Goal: Task Accomplishment & Management: Use online tool/utility

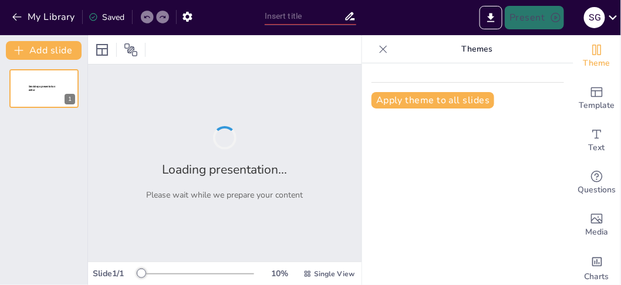
type input "Strategic Overview of WIDCR's New Mass Consumption Business Line"
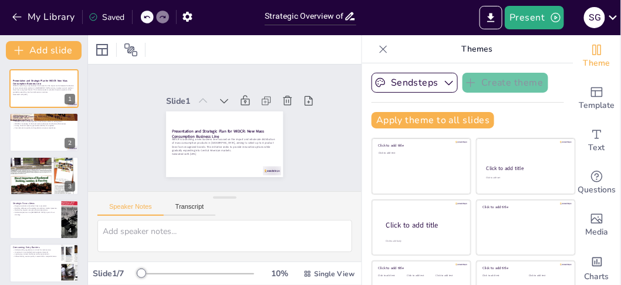
click at [380, 49] on icon at bounding box center [384, 49] width 8 height 8
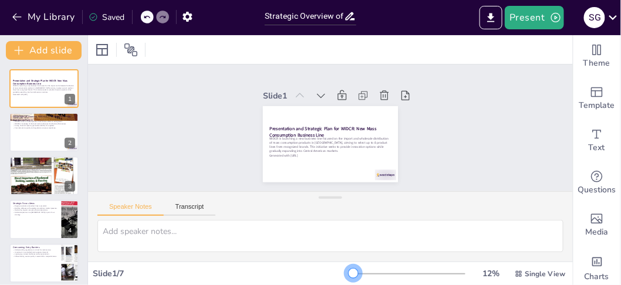
click at [349, 270] on div at bounding box center [353, 273] width 9 height 9
click at [131, 51] on icon at bounding box center [130, 49] width 13 height 13
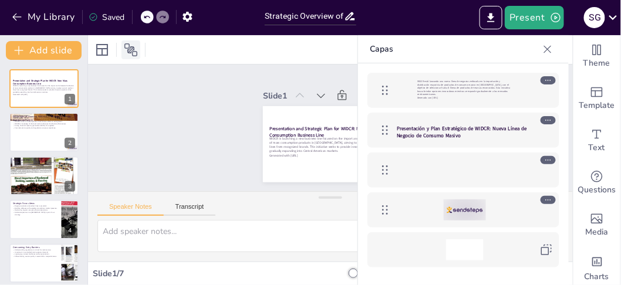
click at [131, 51] on icon at bounding box center [130, 49] width 13 height 13
click at [216, 48] on div at bounding box center [330, 49] width 485 height 29
click at [551, 50] on icon at bounding box center [548, 49] width 12 height 12
checkbox input "true"
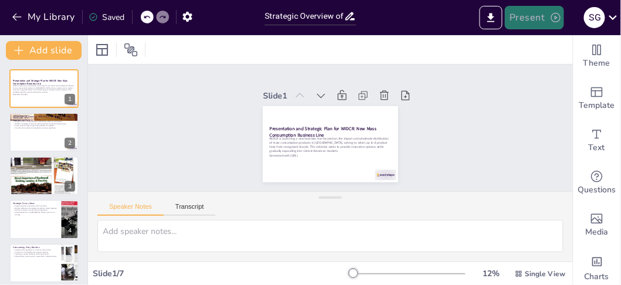
click at [539, 17] on button "Present" at bounding box center [534, 17] width 59 height 23
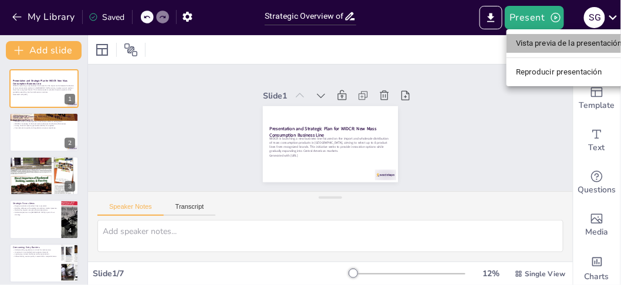
click at [536, 43] on li "Vista previa de la presentación" at bounding box center [569, 43] width 125 height 19
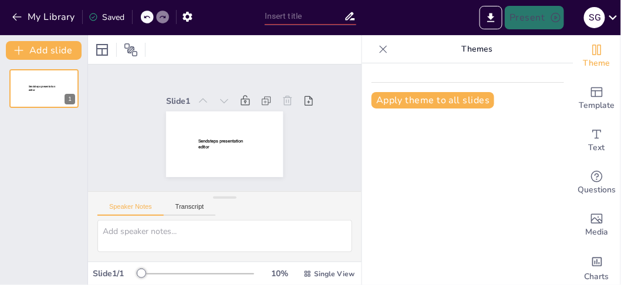
type input "Strategic Overview of WIDCR's New Mass Consumption Business Line"
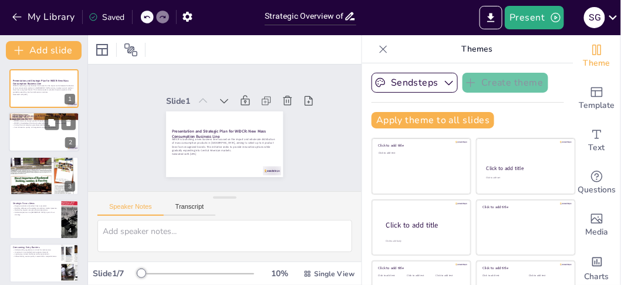
checkbox input "true"
click at [26, 129] on div "WIDCR's focus on limited product lines ensures efficient management. WIDCR's kn…" at bounding box center [43, 125] width 63 height 10
type textarea "By limiting the number of product lines, WIDCR can dedicate more resources and …"
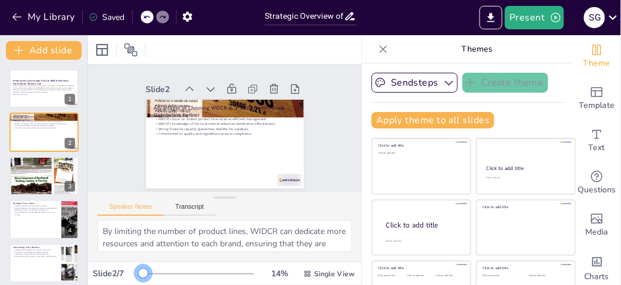
click at [142, 267] on div "14 % Single View" at bounding box center [249, 274] width 215 height 19
click at [545, 15] on button "Present" at bounding box center [534, 17] width 59 height 23
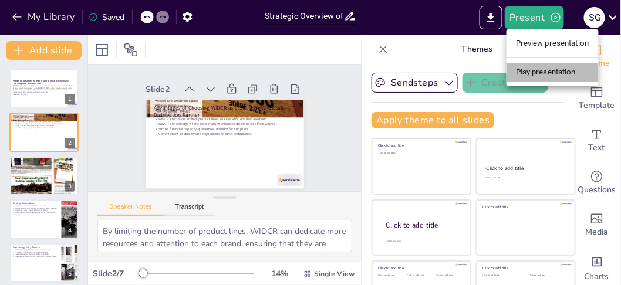
click at [534, 68] on li "Play presentation" at bounding box center [553, 72] width 92 height 19
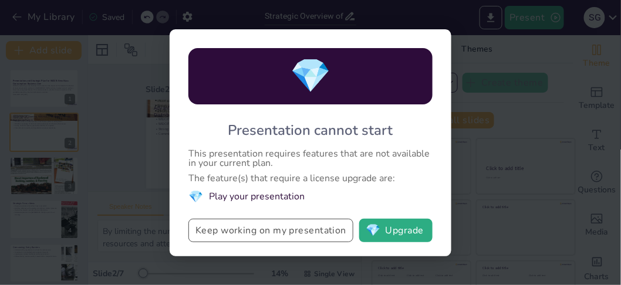
checkbox input "true"
click at [298, 228] on button "Keep working on my presentation" at bounding box center [270, 230] width 165 height 23
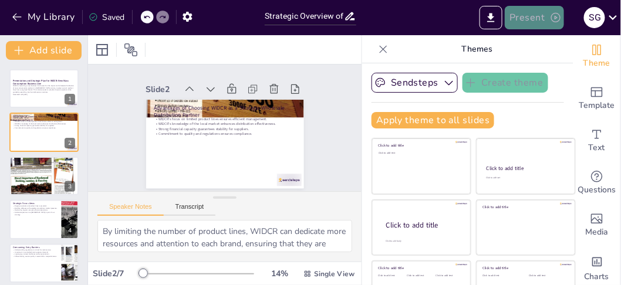
click at [530, 19] on button "Present" at bounding box center [534, 17] width 59 height 23
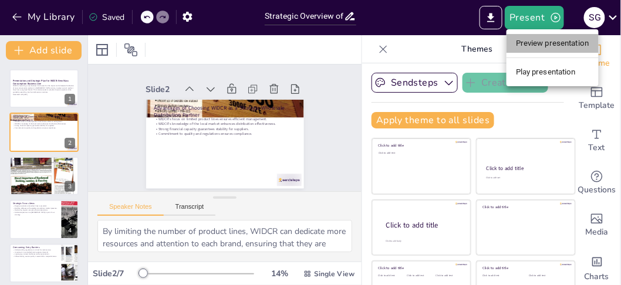
click at [532, 43] on li "Preview presentation" at bounding box center [553, 43] width 92 height 19
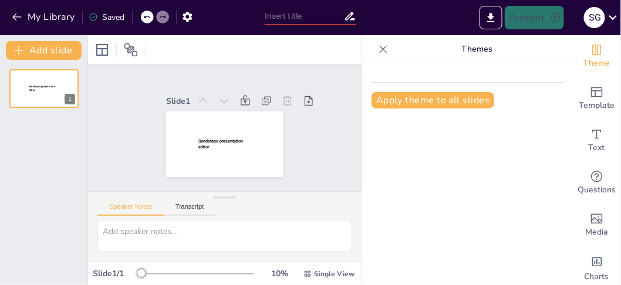
type input "Strategic Overview of WIDCR's New Mass Consumption Business Line"
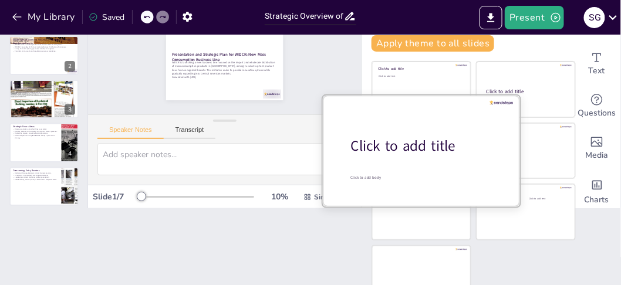
scroll to position [91, 0]
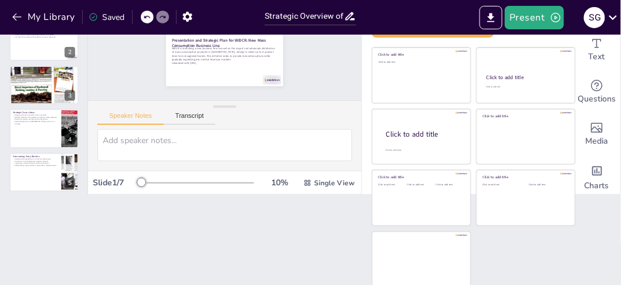
click at [157, 264] on div "Document fonts Roboto Recently used Akatab Mulish Popular fonts Lato Montserrat…" at bounding box center [310, 160] width 621 height 250
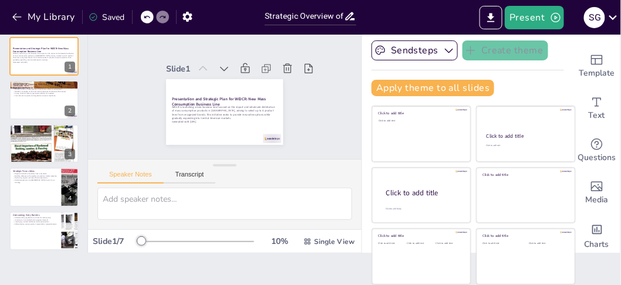
scroll to position [0, 0]
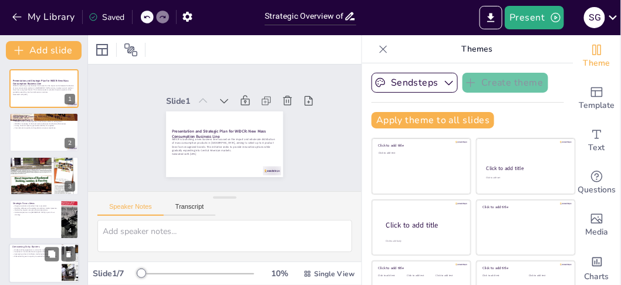
checkbox input "true"
click at [26, 251] on p "Investment in controlled stock supports demand." at bounding box center [35, 252] width 46 height 2
type textarea "Navigating the regulatory landscape is a significant challenge for new entrants…"
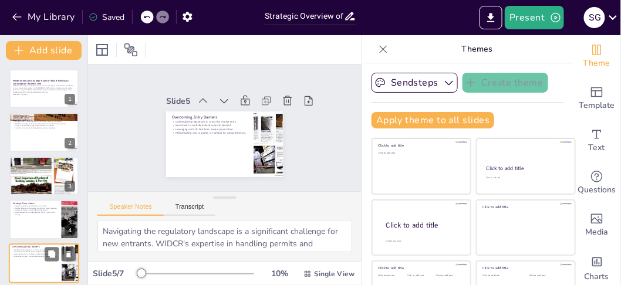
scroll to position [90, 0]
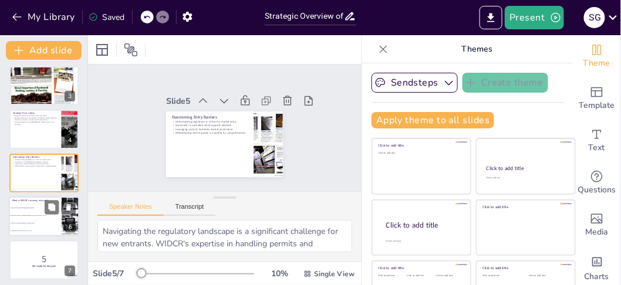
checkbox input "true"
click at [22, 212] on li "To position itself as a leading distributor in [GEOGRAPHIC_DATA]." at bounding box center [35, 216] width 53 height 8
type textarea "The correct answer is "To position itself as a leading distributor in Costa Ric…"
checkbox input "true"
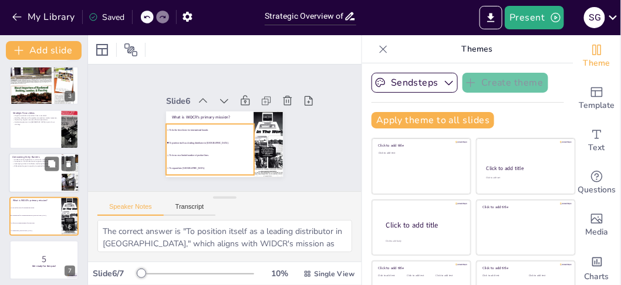
checkbox input "true"
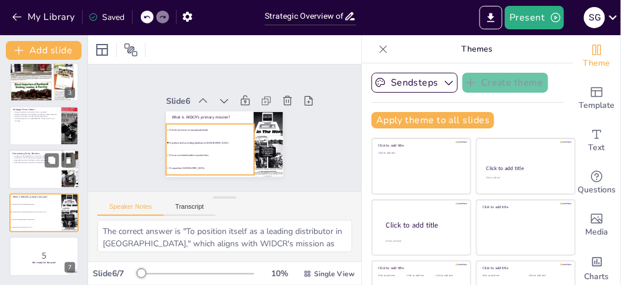
checkbox input "true"
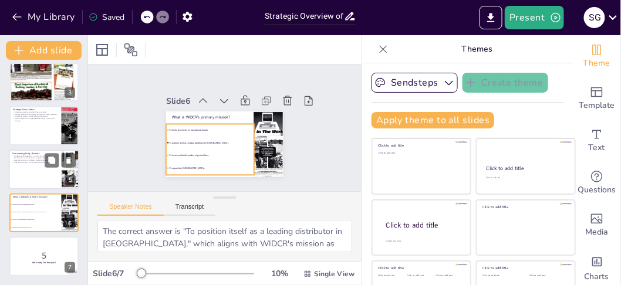
checkbox input "true"
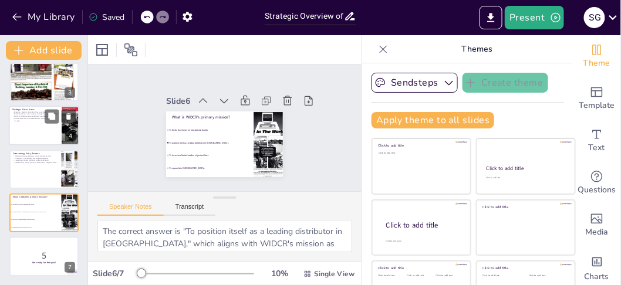
drag, startPoint x: 26, startPoint y: 169, endPoint x: 21, endPoint y: 112, distance: 56.6
click at [26, 168] on div at bounding box center [43, 169] width 69 height 39
type textarea "Navigating the regulatory landscape is a significant challenge for new entrants…"
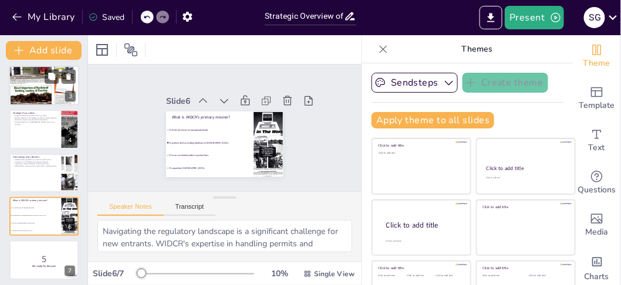
checkbox input "true"
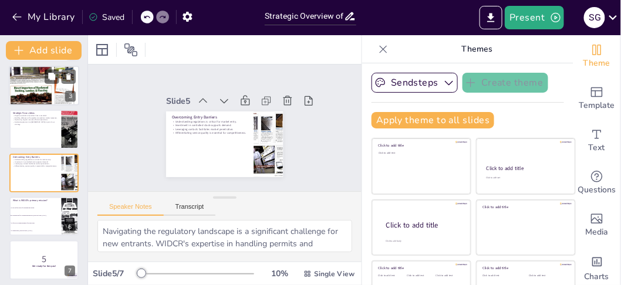
click at [19, 104] on div "Mission and Vision WIDCR aims to be the leading distributor in Costa Rica. The …" at bounding box center [44, 86] width 70 height 40
type textarea "The mission emphasizes WIDCR's goal to be the top distributor in the mass consu…"
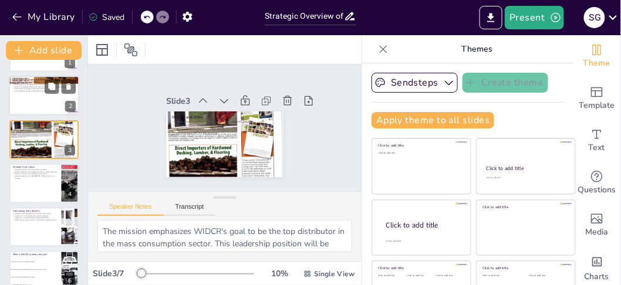
scroll to position [0, 0]
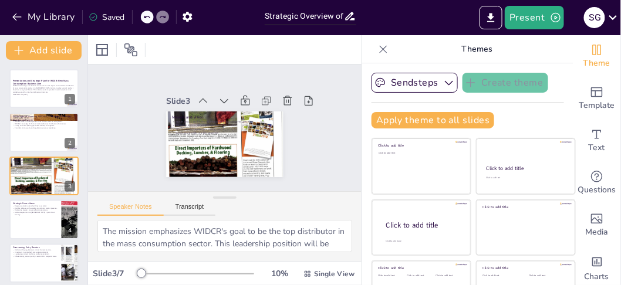
checkbox input "true"
click at [18, 15] on icon "button" at bounding box center [17, 17] width 12 height 12
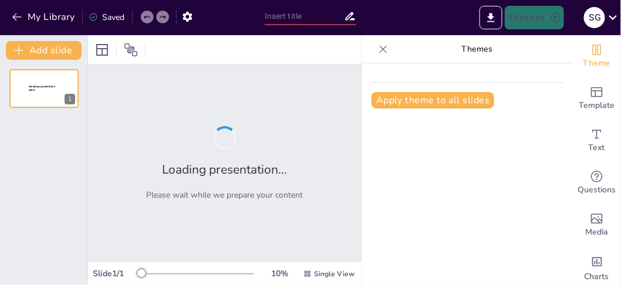
type input "Imported Distribución Consumo Masivo WIDCR.pptx"
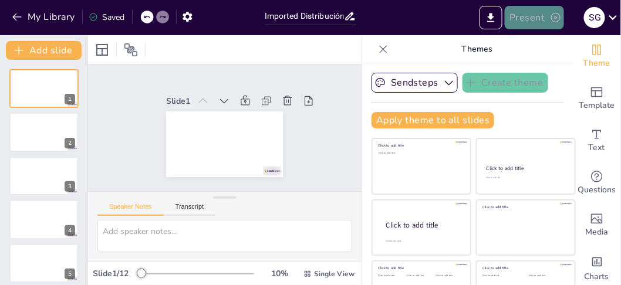
click at [528, 14] on button "Present" at bounding box center [534, 17] width 59 height 23
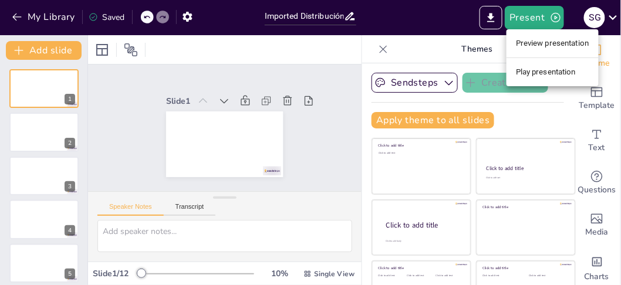
click at [532, 41] on li "Preview presentation" at bounding box center [553, 43] width 92 height 19
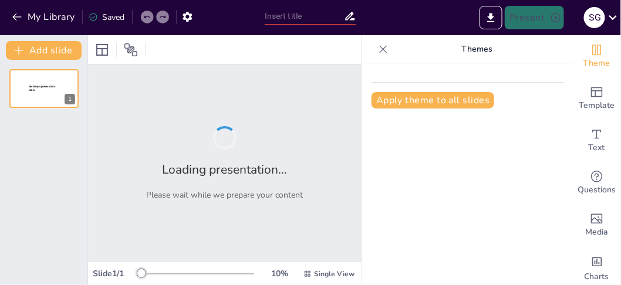
type input "Imported Distribución Consumo Masivo WIDCR.pptx"
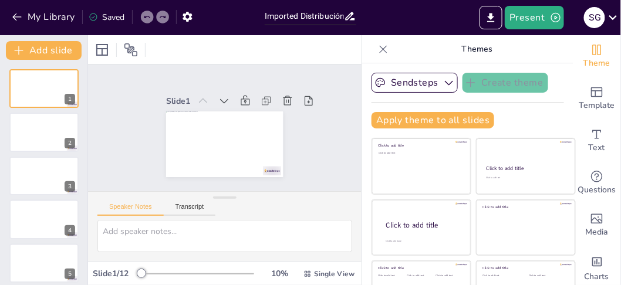
click at [189, 48] on div at bounding box center [225, 49] width 274 height 29
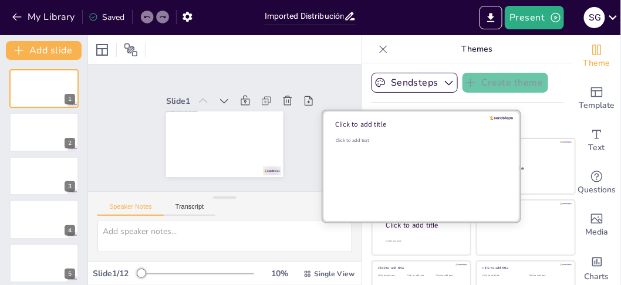
click at [387, 157] on div "Click to add text" at bounding box center [420, 173] width 168 height 73
click at [387, 156] on div "Click to add text" at bounding box center [420, 173] width 168 height 73
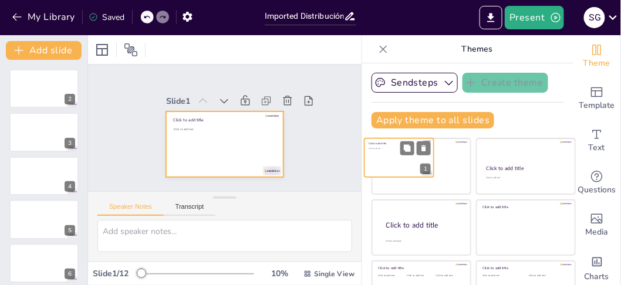
drag, startPoint x: 50, startPoint y: 91, endPoint x: 417, endPoint y: 163, distance: 373.9
click at [417, 163] on div at bounding box center [399, 158] width 69 height 39
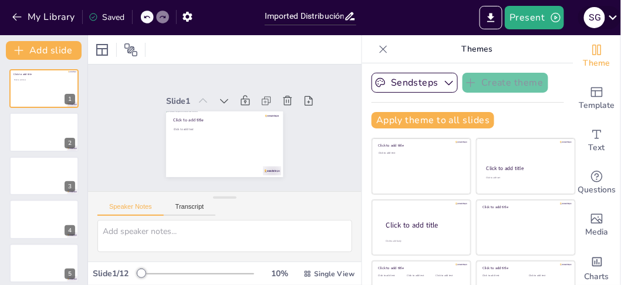
click at [614, 18] on icon at bounding box center [613, 17] width 8 height 5
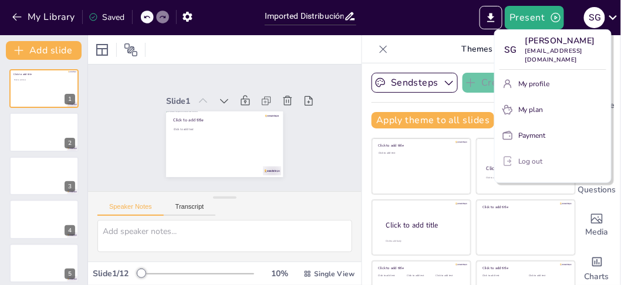
click at [533, 156] on p "Log out" at bounding box center [530, 161] width 25 height 11
